Goal: Navigation & Orientation: Find specific page/section

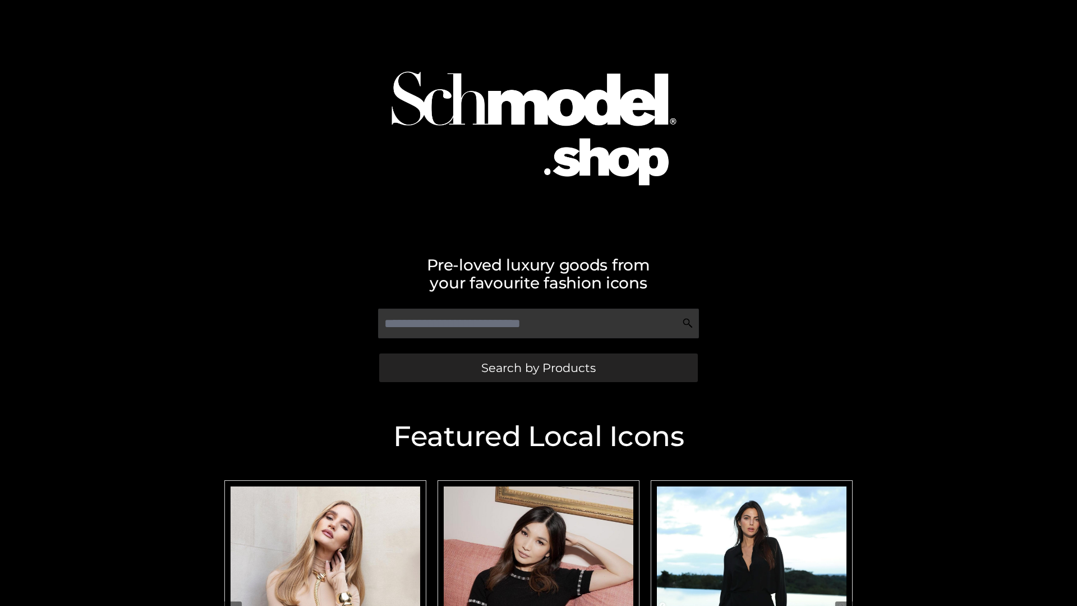
click at [538, 368] on span "Search by Products" at bounding box center [538, 368] width 114 height 12
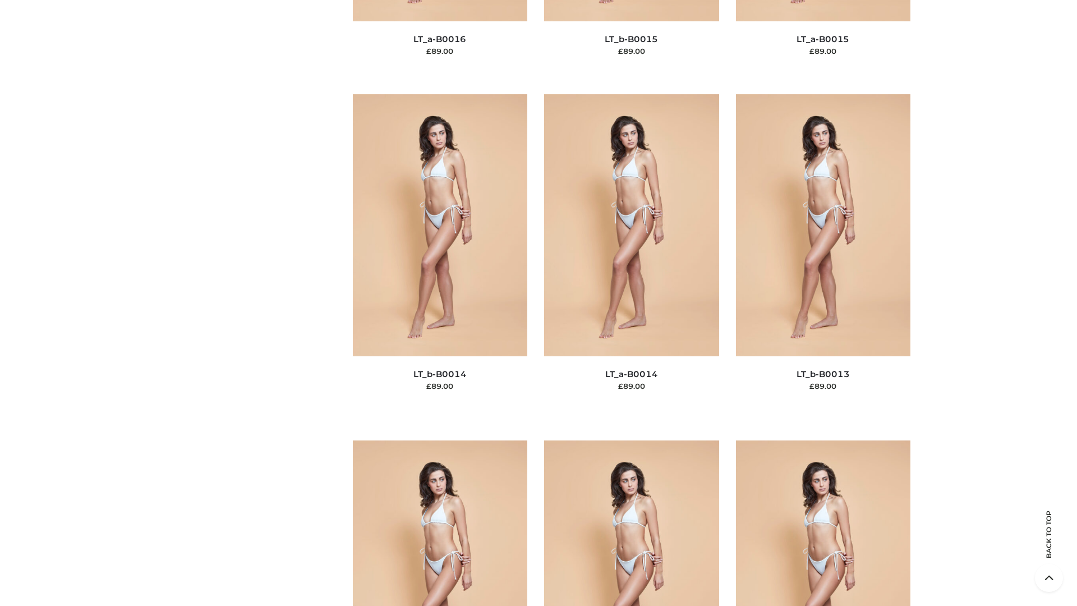
scroll to position [3991, 0]
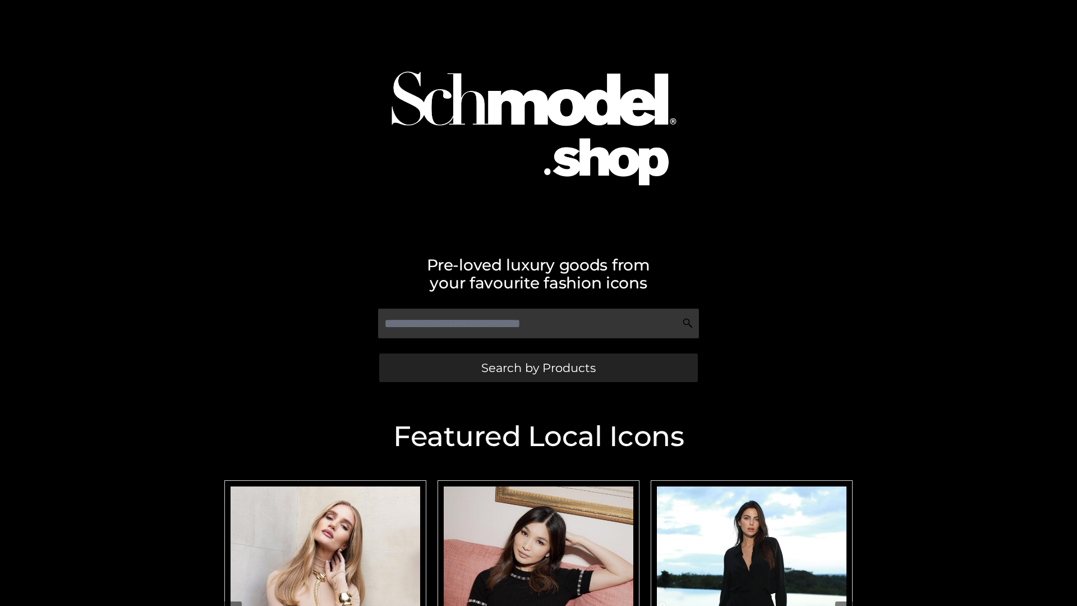
click at [538, 368] on span "Search by Products" at bounding box center [538, 368] width 114 height 12
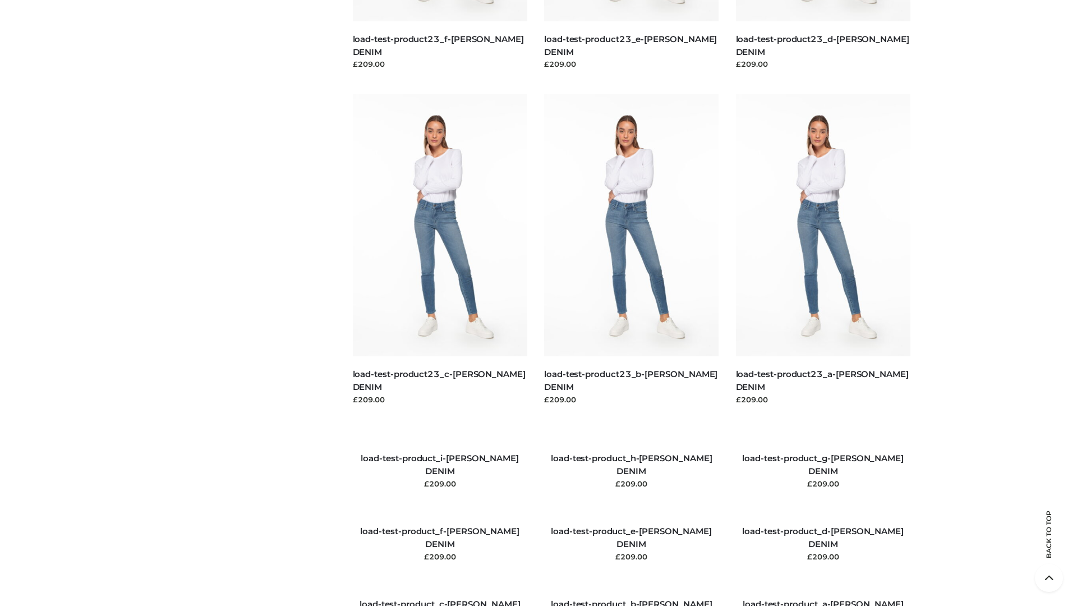
scroll to position [1287, 0]
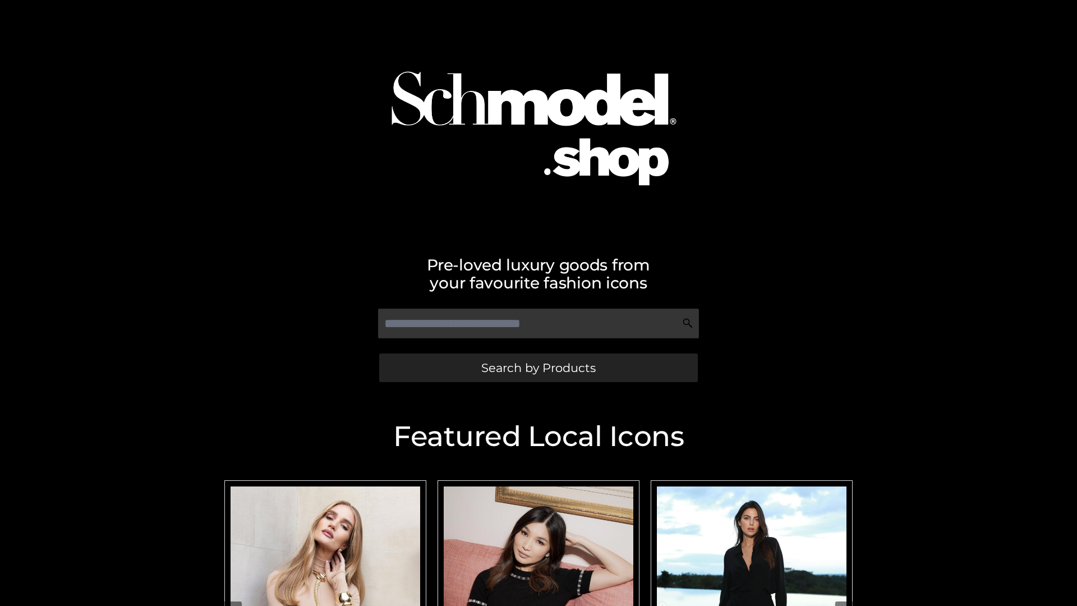
click at [538, 368] on span "Search by Products" at bounding box center [538, 368] width 114 height 12
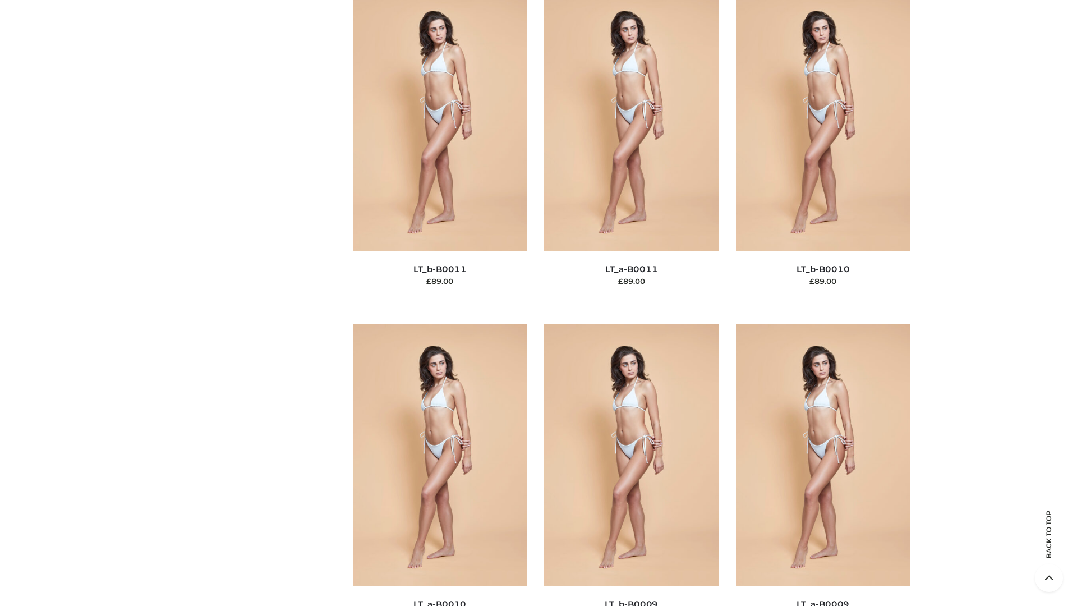
scroll to position [5040, 0]
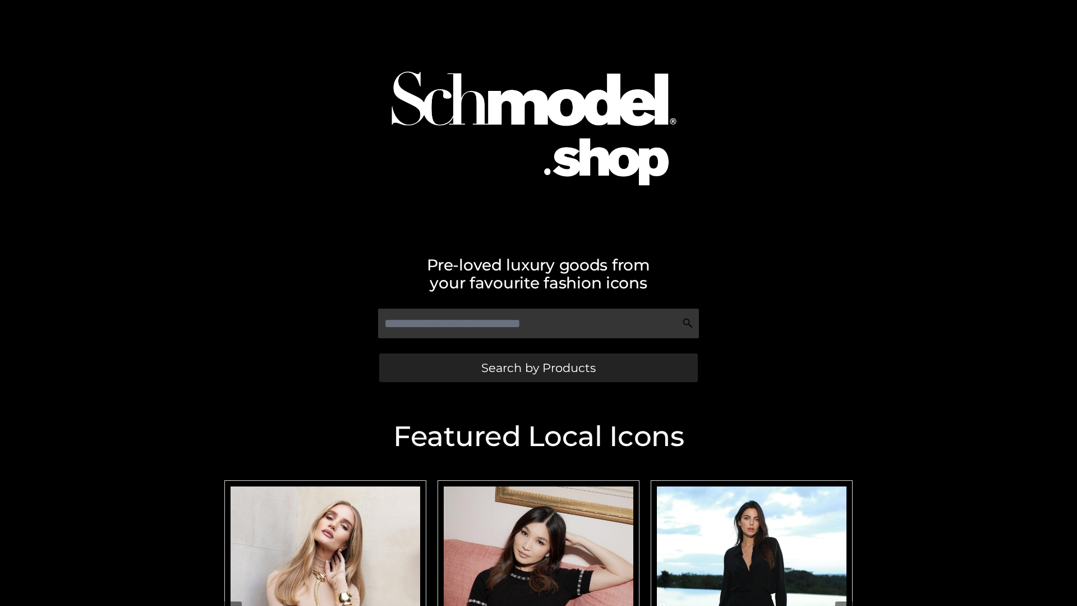
click at [538, 368] on span "Search by Products" at bounding box center [538, 368] width 114 height 12
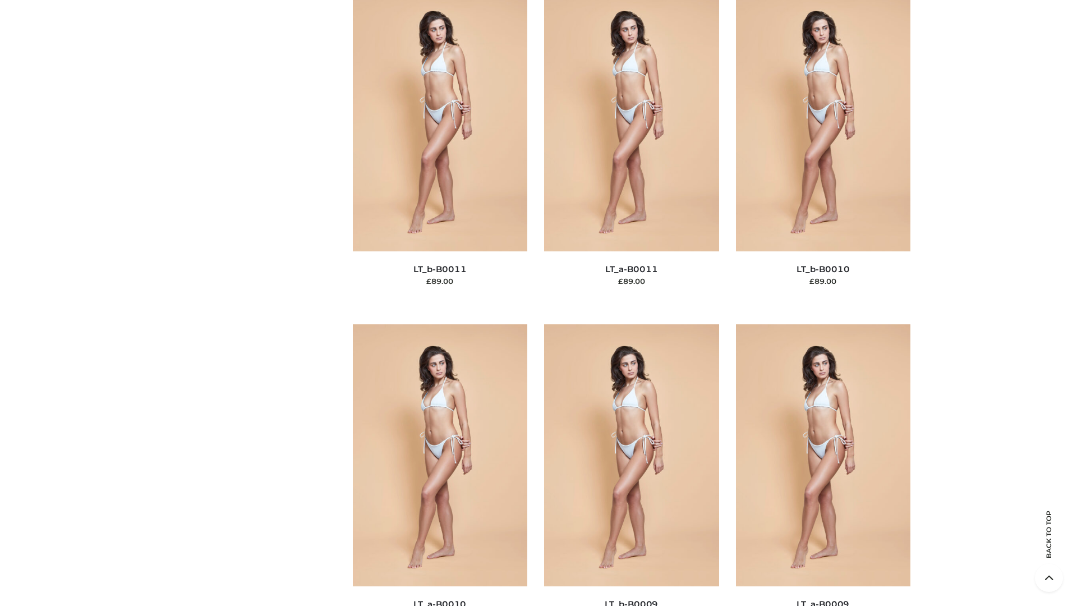
scroll to position [5040, 0]
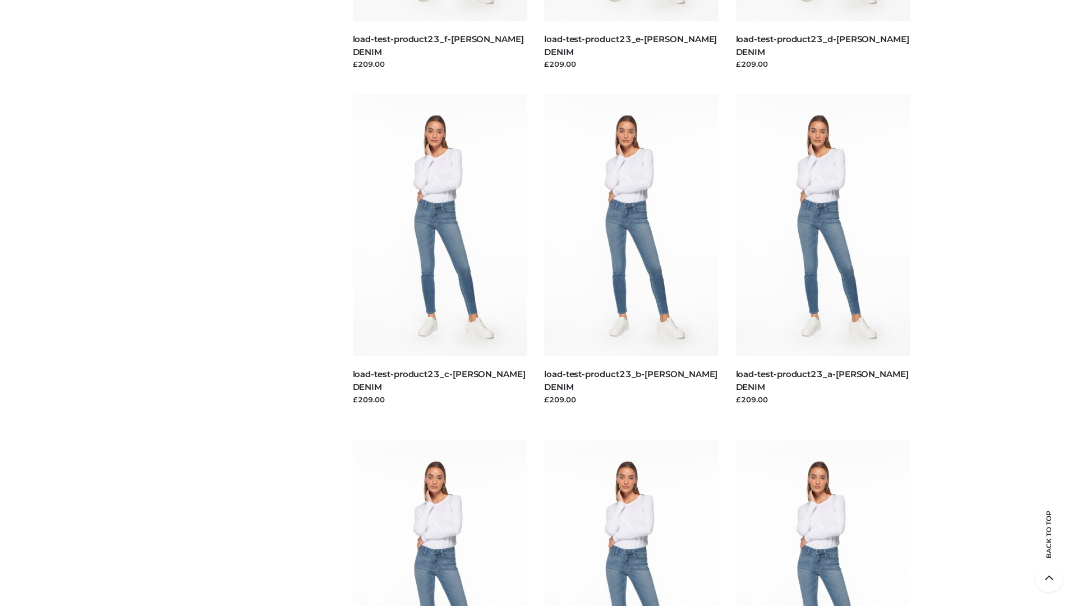
scroll to position [984, 0]
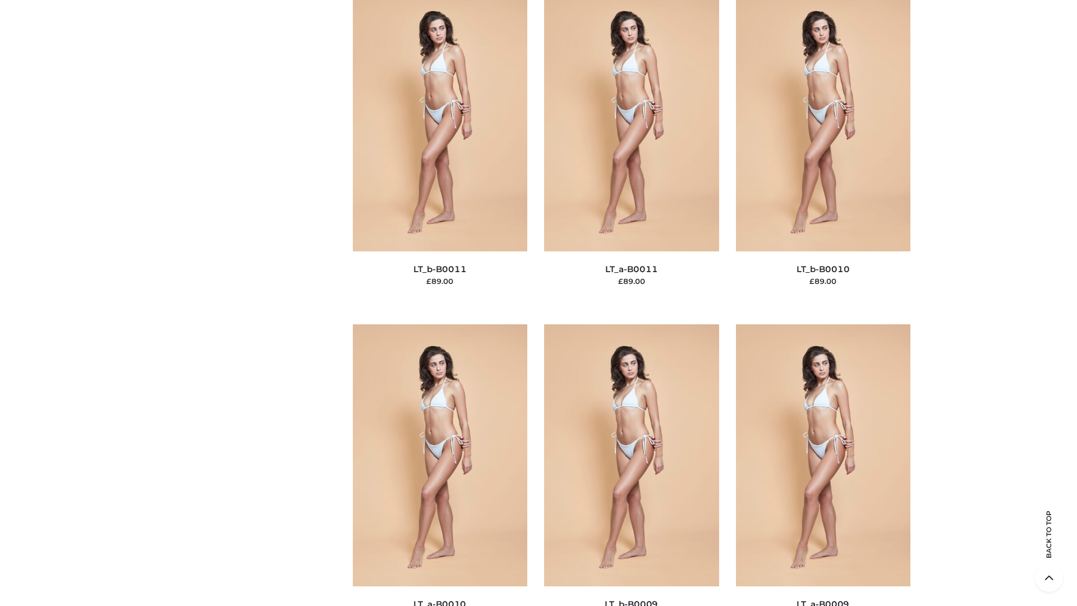
scroll to position [5040, 0]
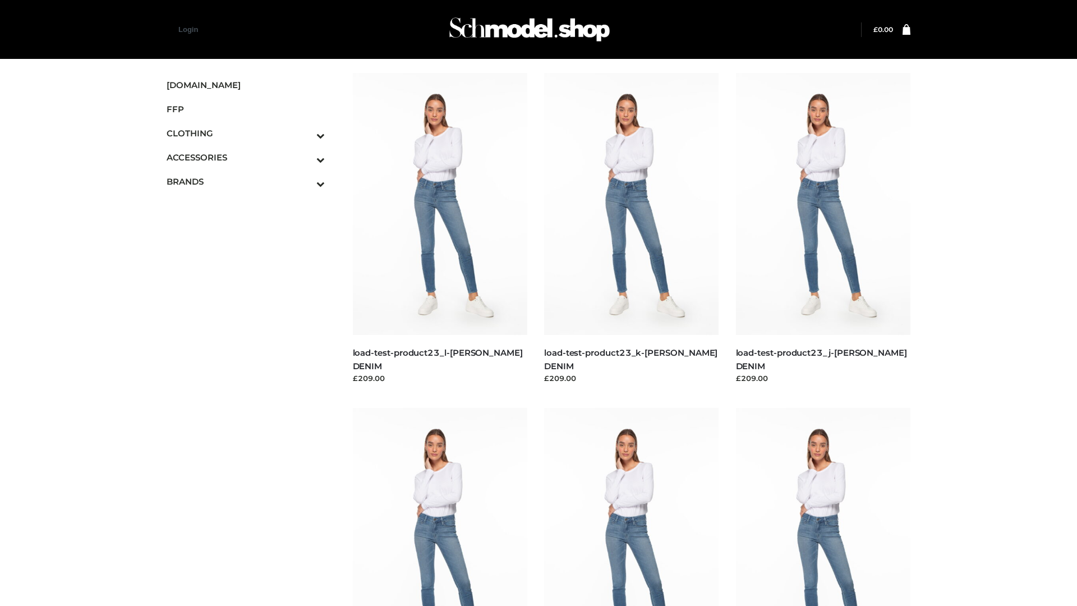
scroll to position [984, 0]
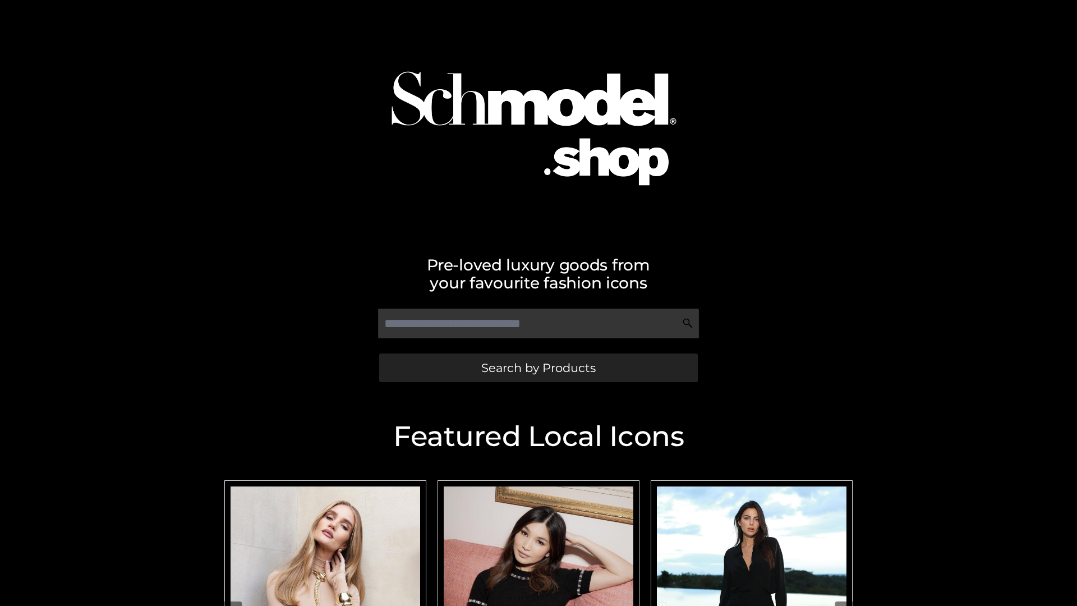
click at [538, 368] on span "Search by Products" at bounding box center [538, 368] width 114 height 12
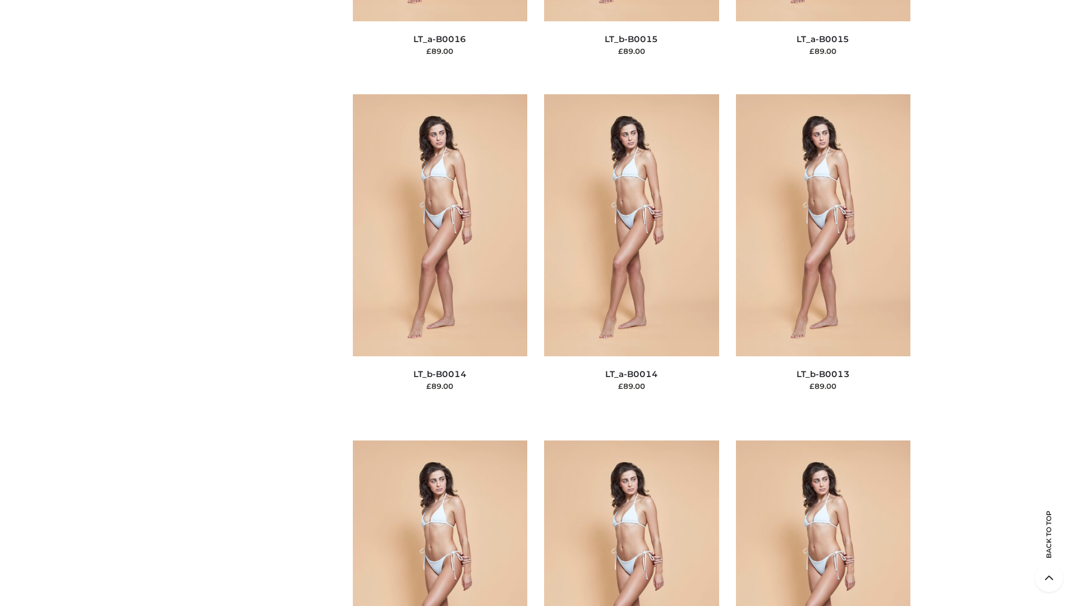
scroll to position [3991, 0]
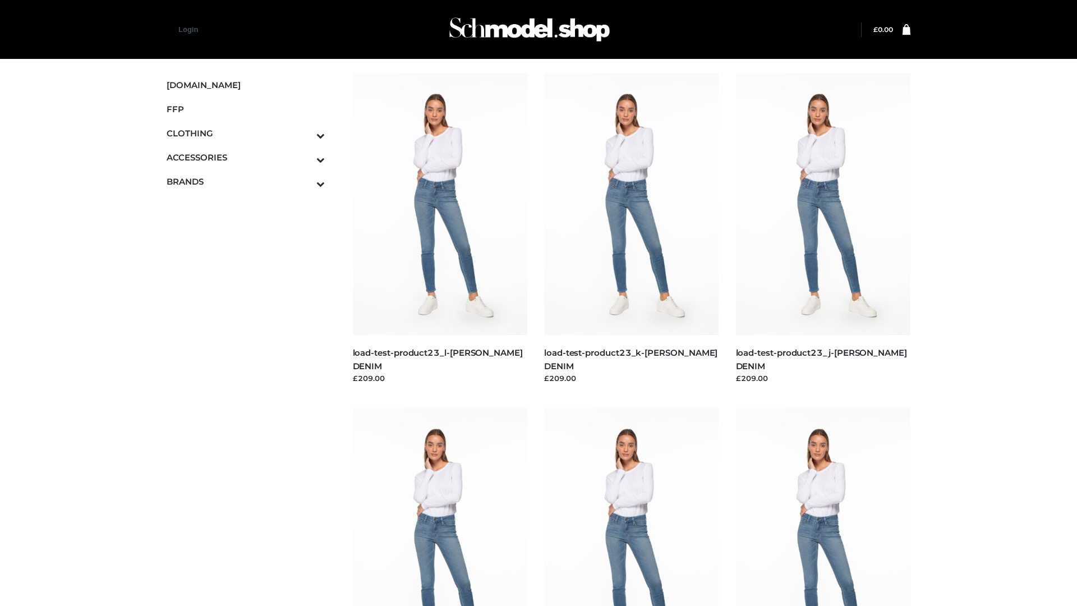
scroll to position [984, 0]
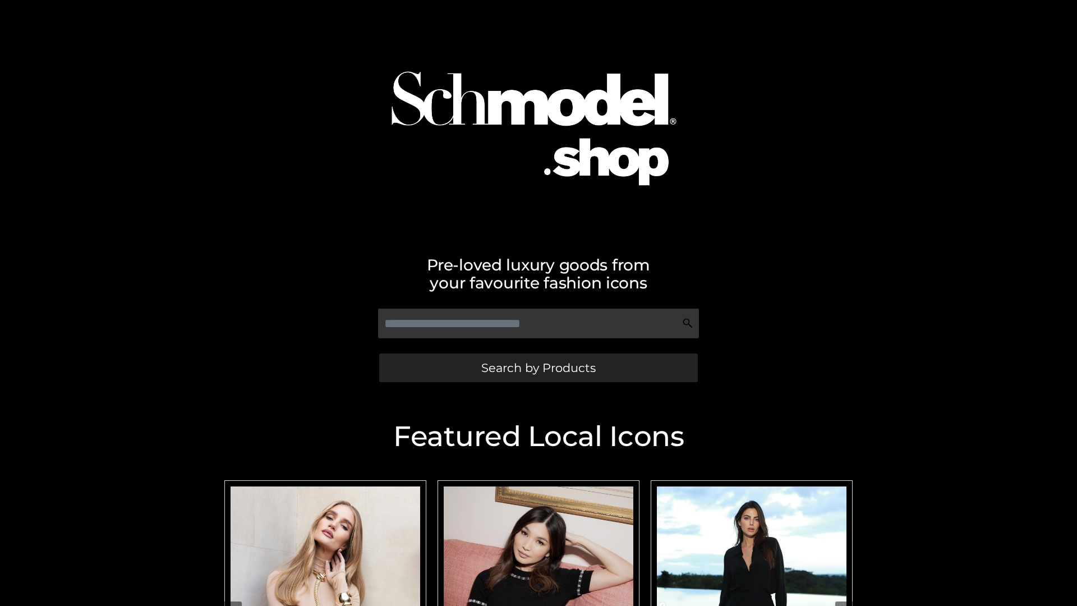
click at [538, 368] on span "Search by Products" at bounding box center [538, 368] width 114 height 12
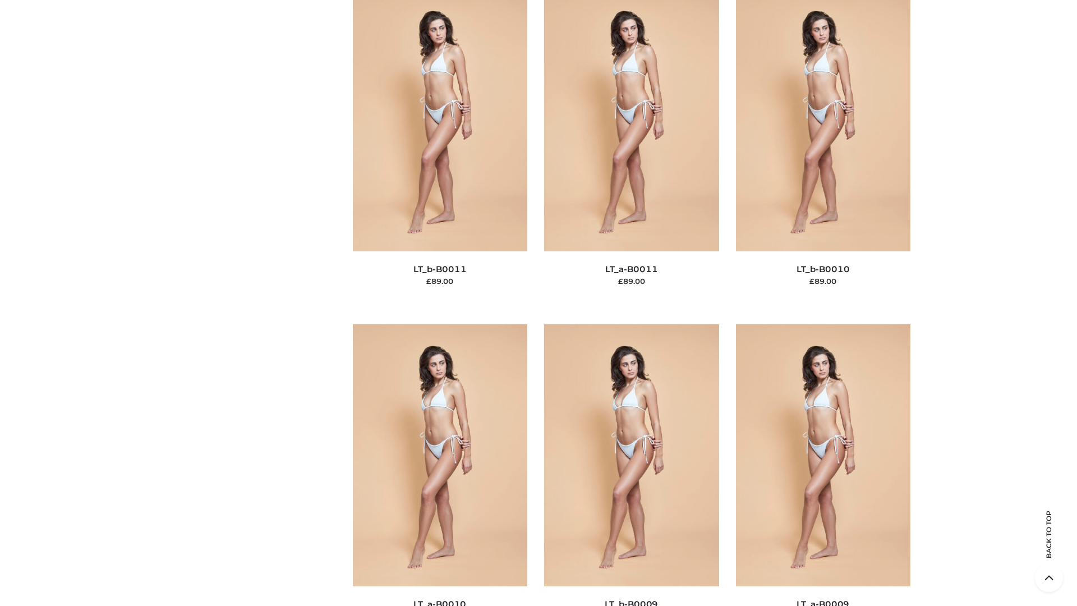
scroll to position [5040, 0]
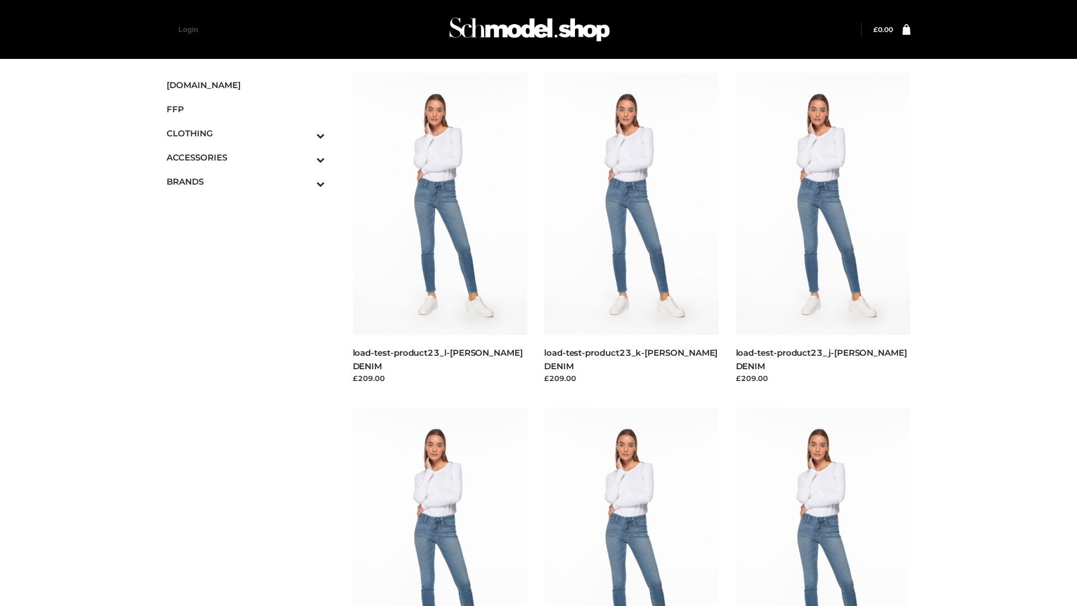
scroll to position [984, 0]
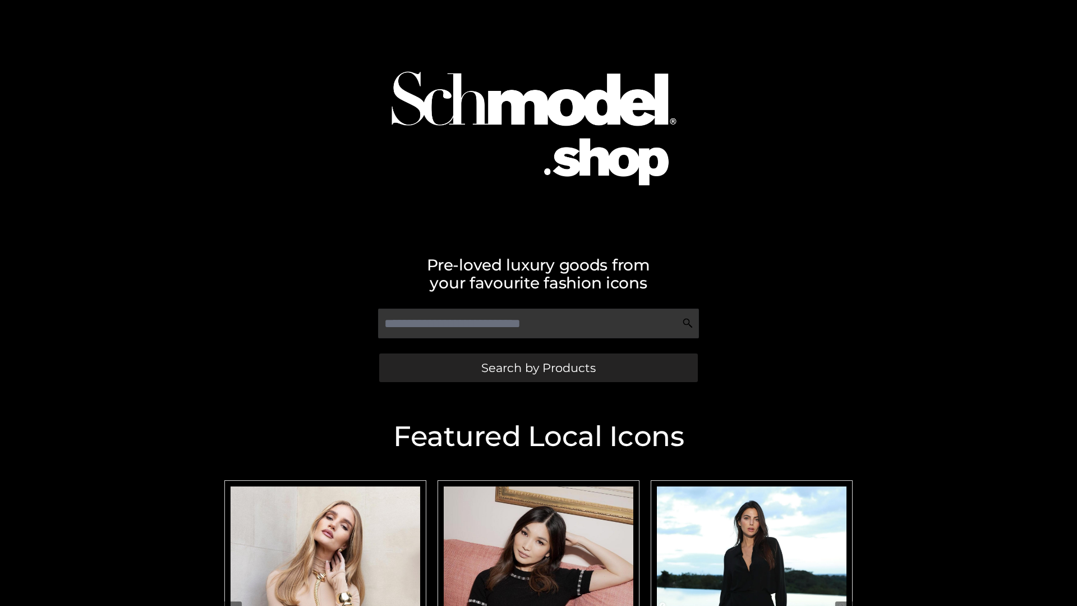
click at [538, 368] on span "Search by Products" at bounding box center [538, 368] width 114 height 12
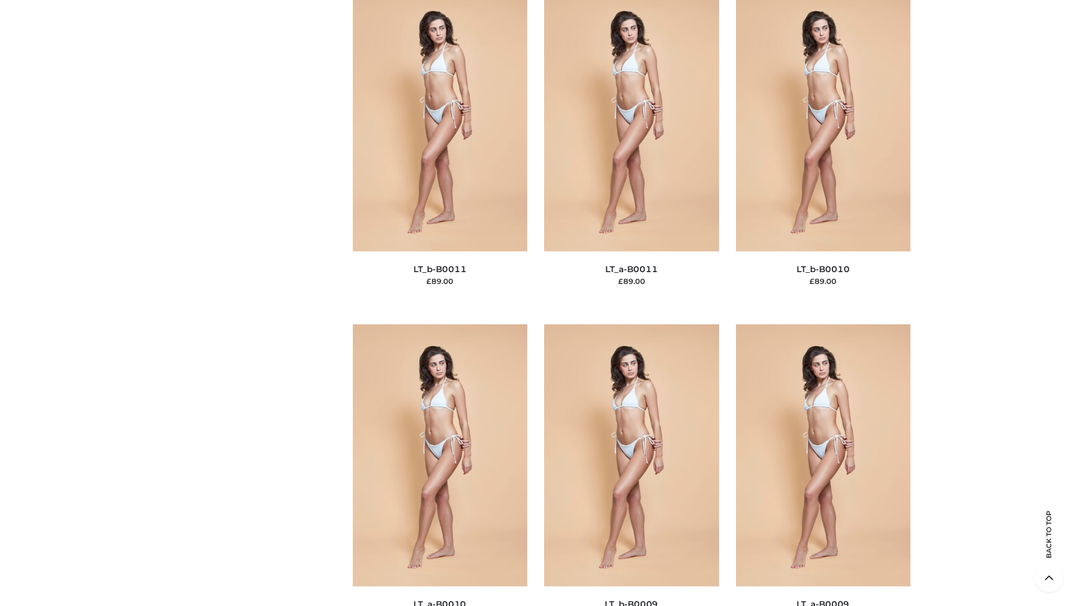
scroll to position [5040, 0]
